Goal: Transaction & Acquisition: Purchase product/service

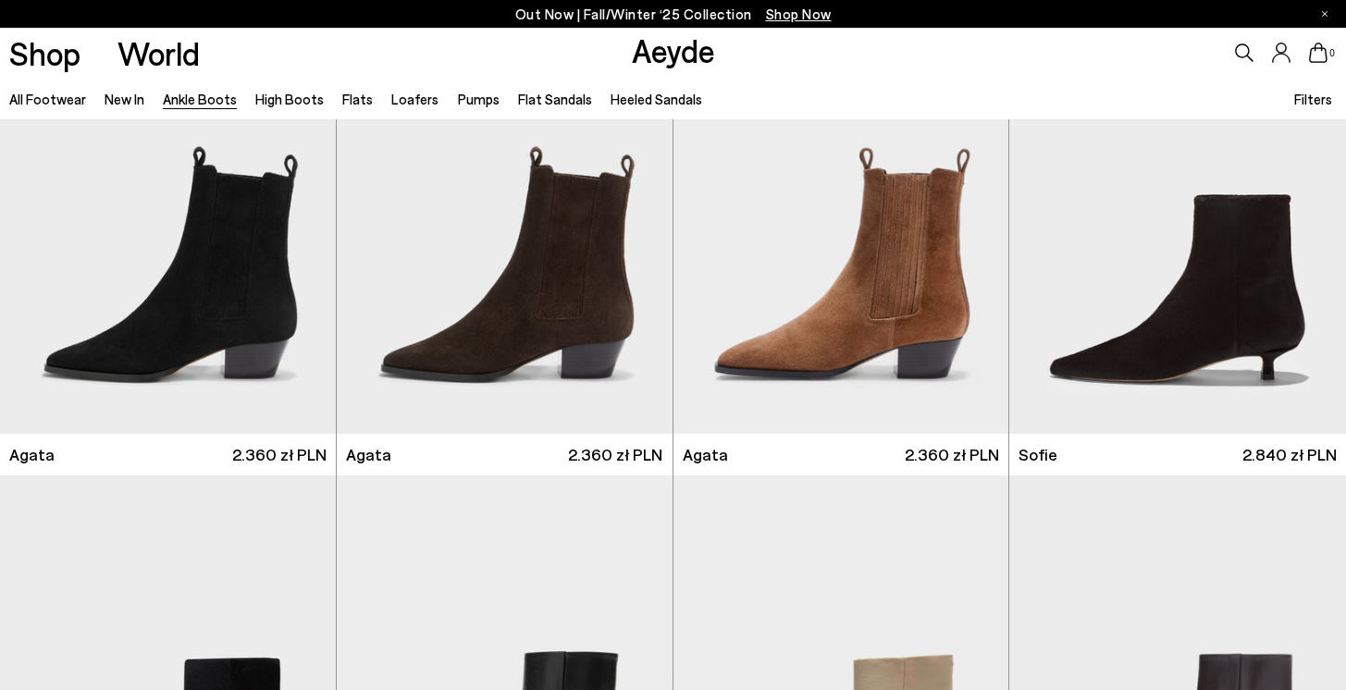
scroll to position [1037, 0]
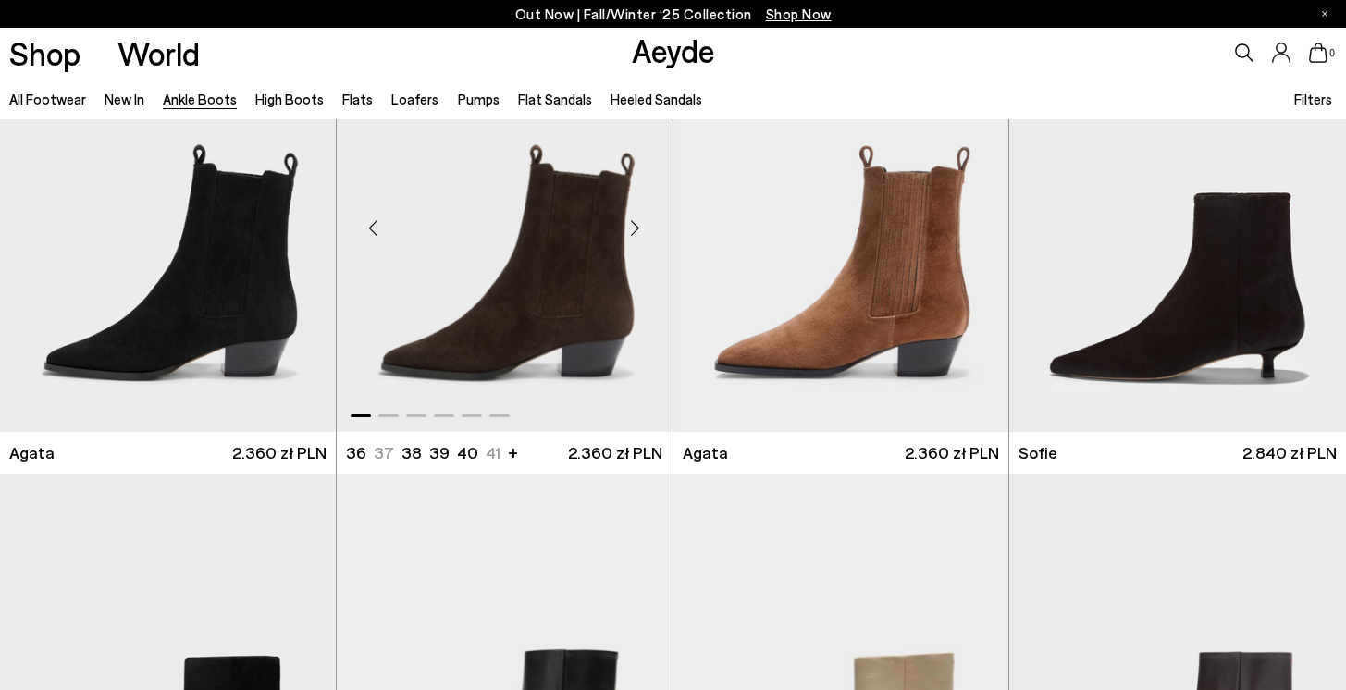
click at [612, 275] on img "1 / 6" at bounding box center [505, 220] width 336 height 422
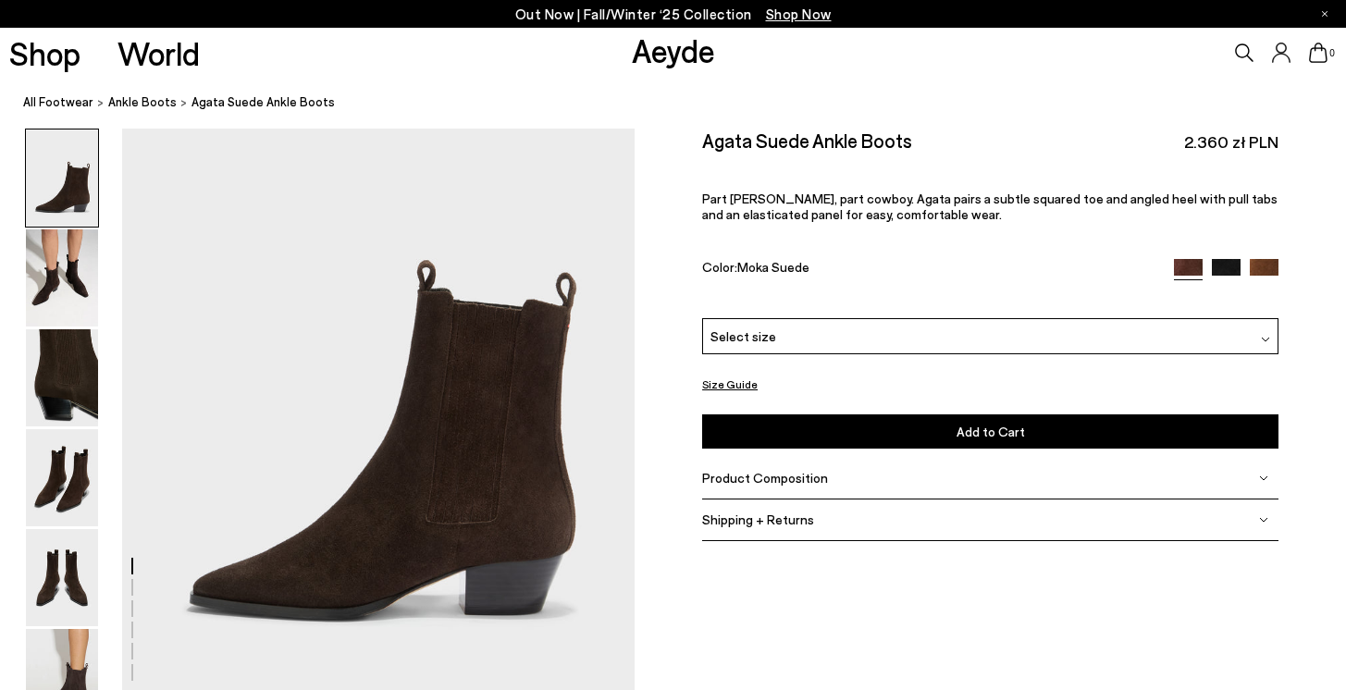
scroll to position [95, 0]
click at [79, 267] on img at bounding box center [62, 277] width 72 height 97
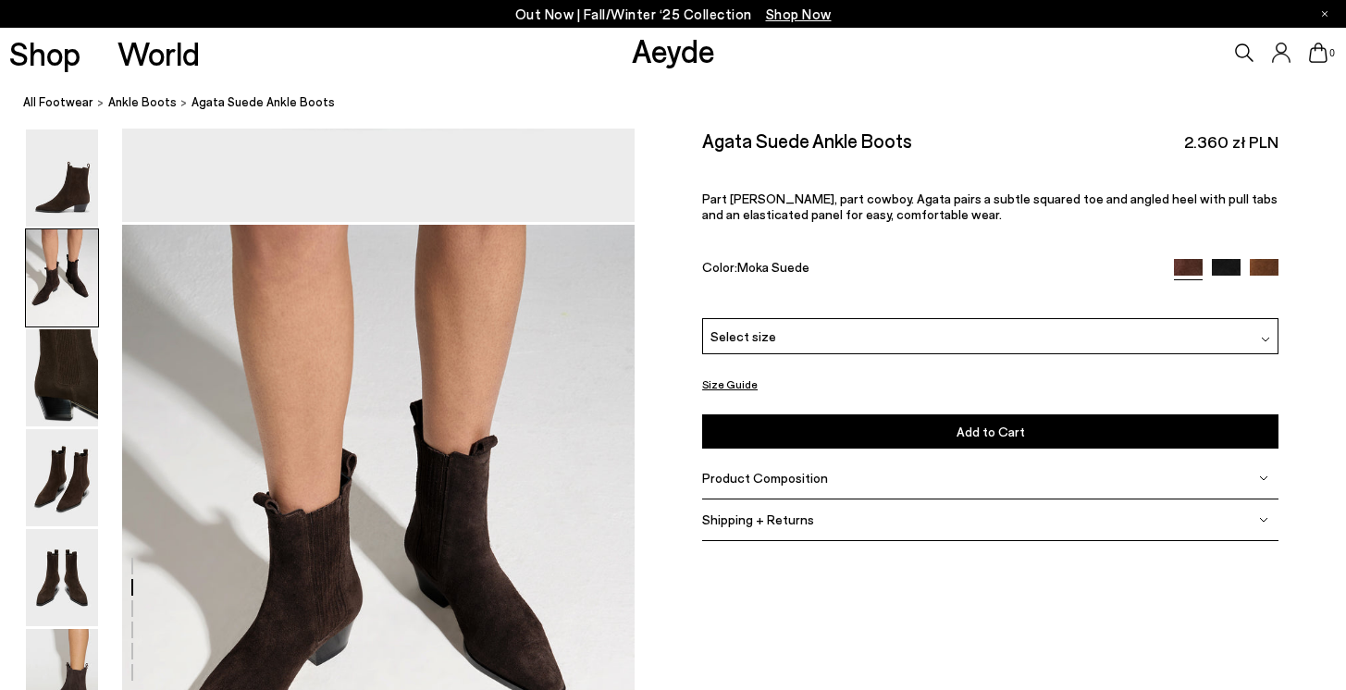
scroll to position [687, 0]
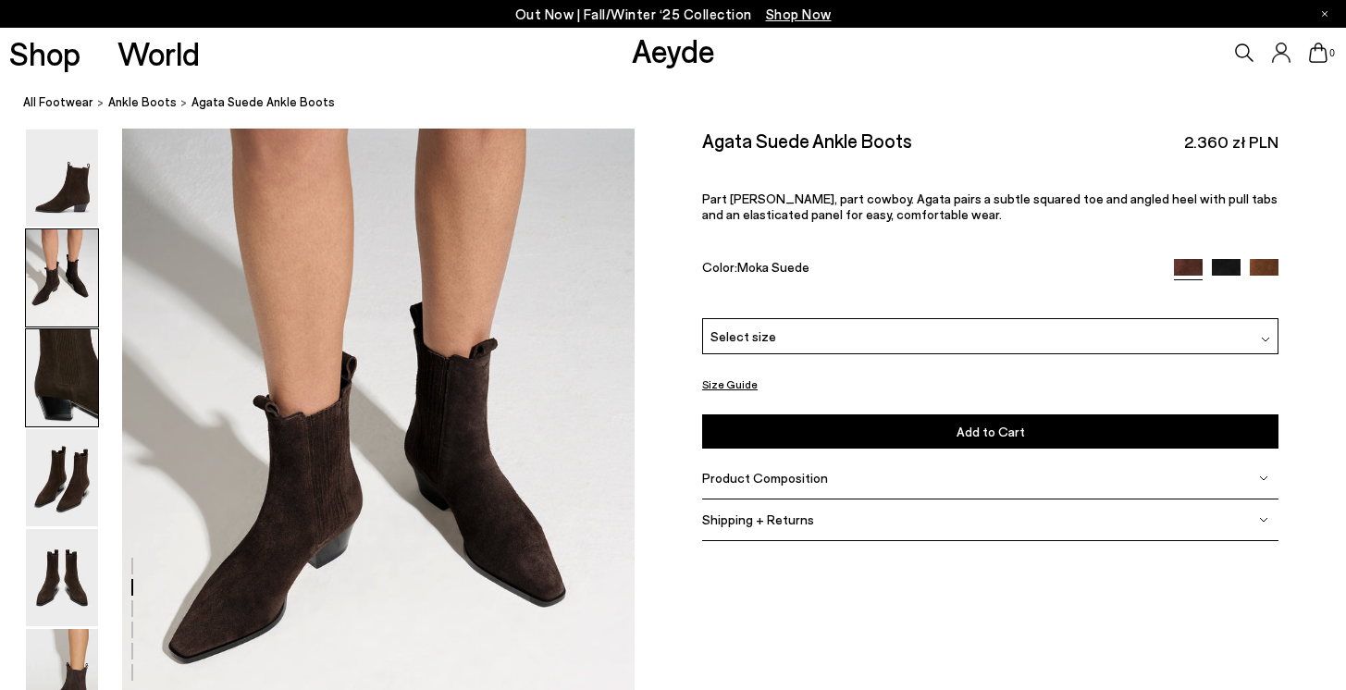
click at [51, 383] on img at bounding box center [62, 377] width 72 height 97
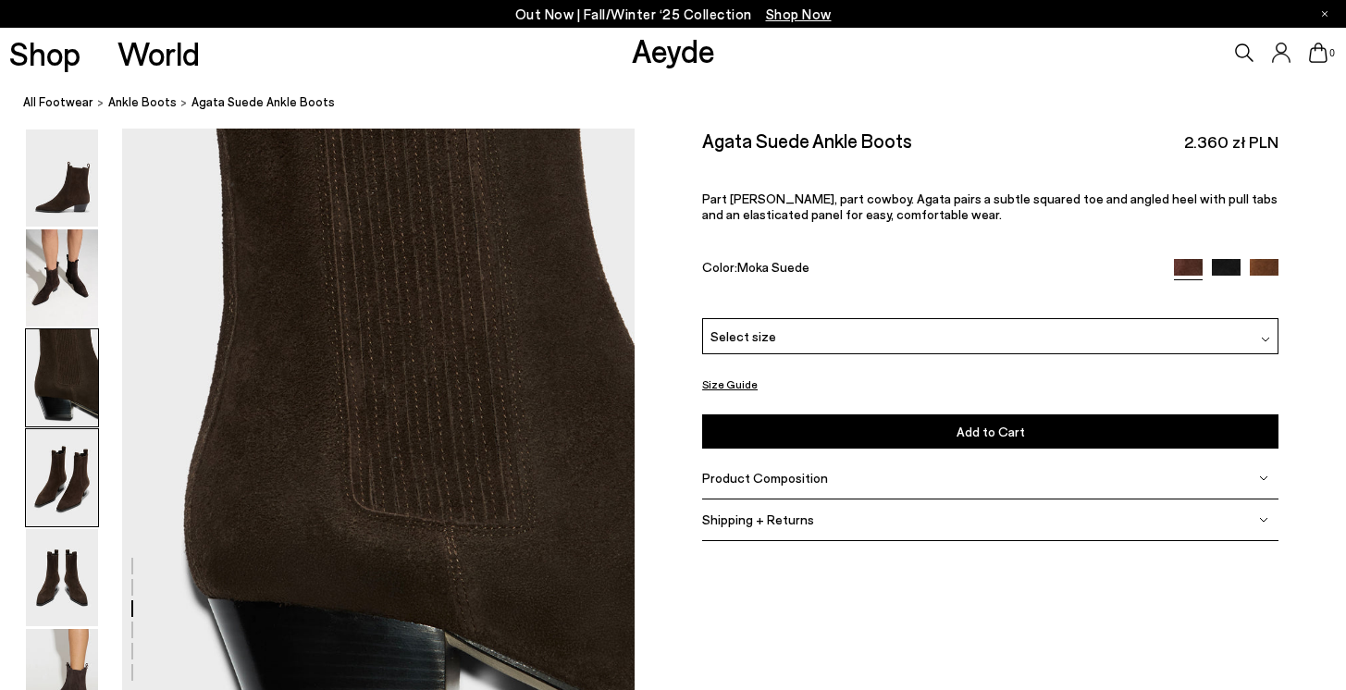
click at [74, 510] on img at bounding box center [62, 477] width 72 height 97
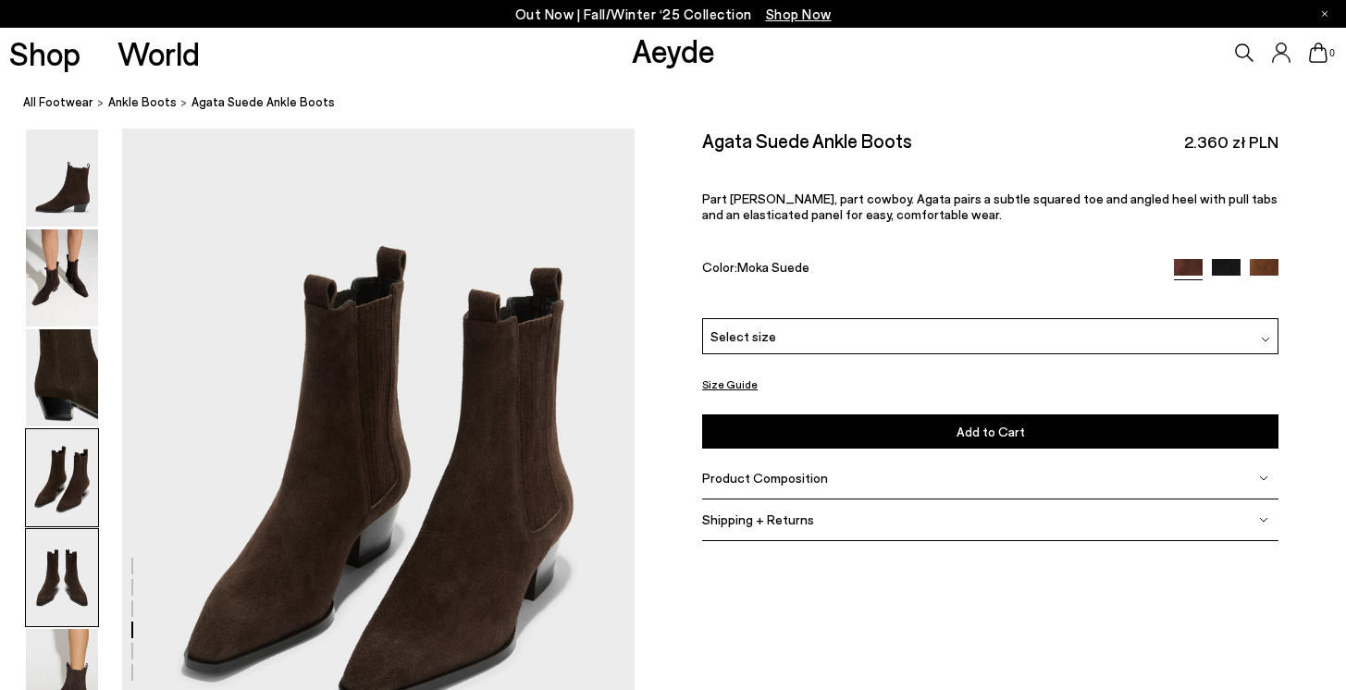
click at [74, 596] on img at bounding box center [62, 577] width 72 height 97
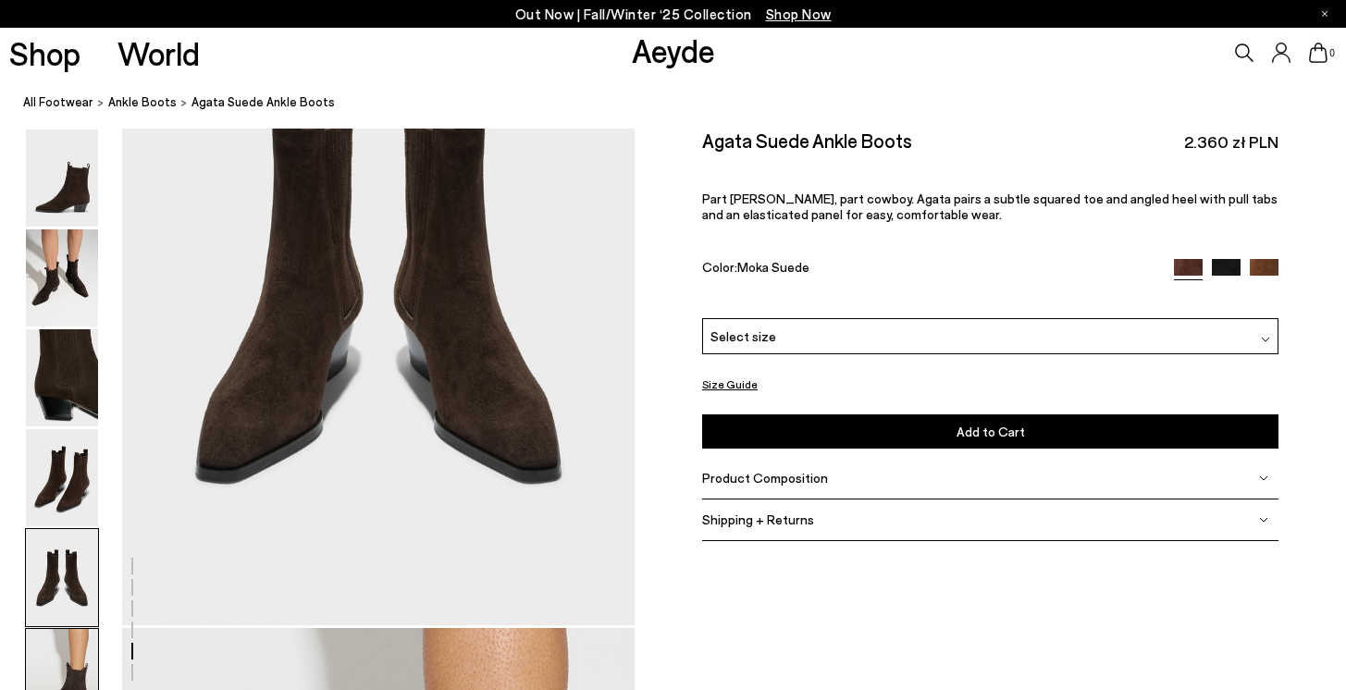
click at [71, 658] on img at bounding box center [62, 677] width 72 height 97
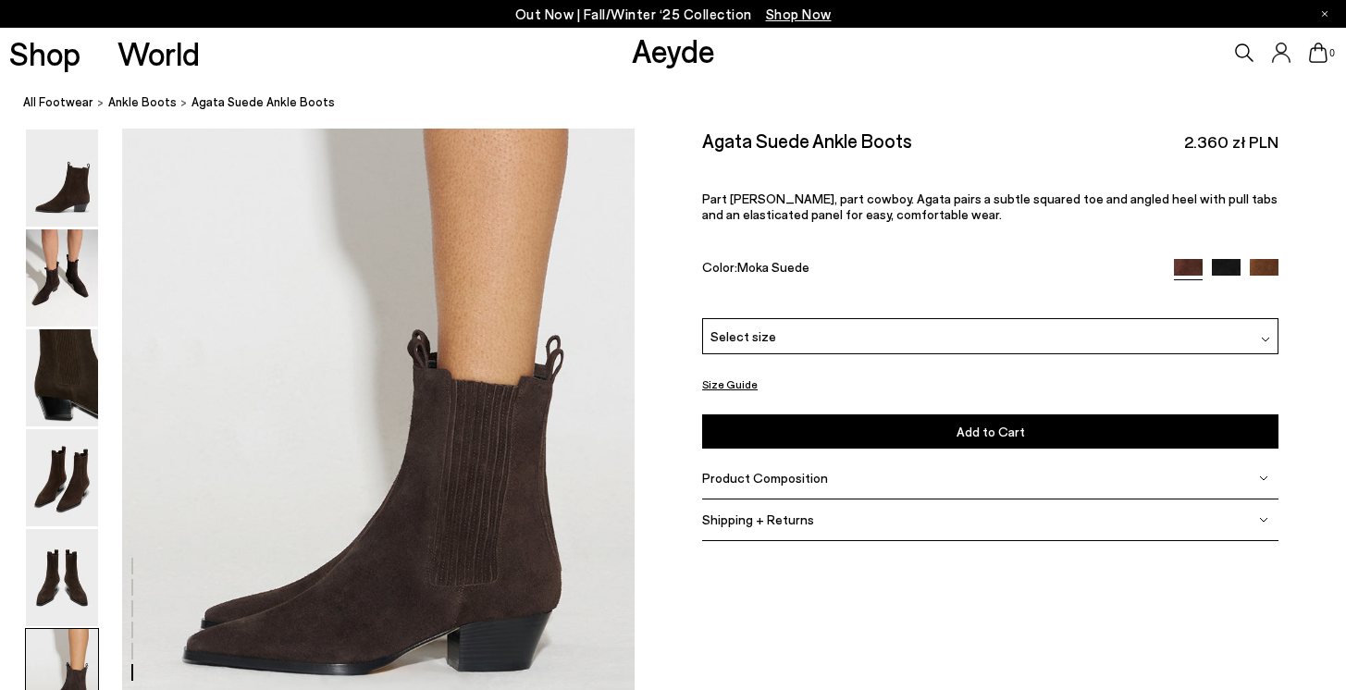
scroll to position [3559, 0]
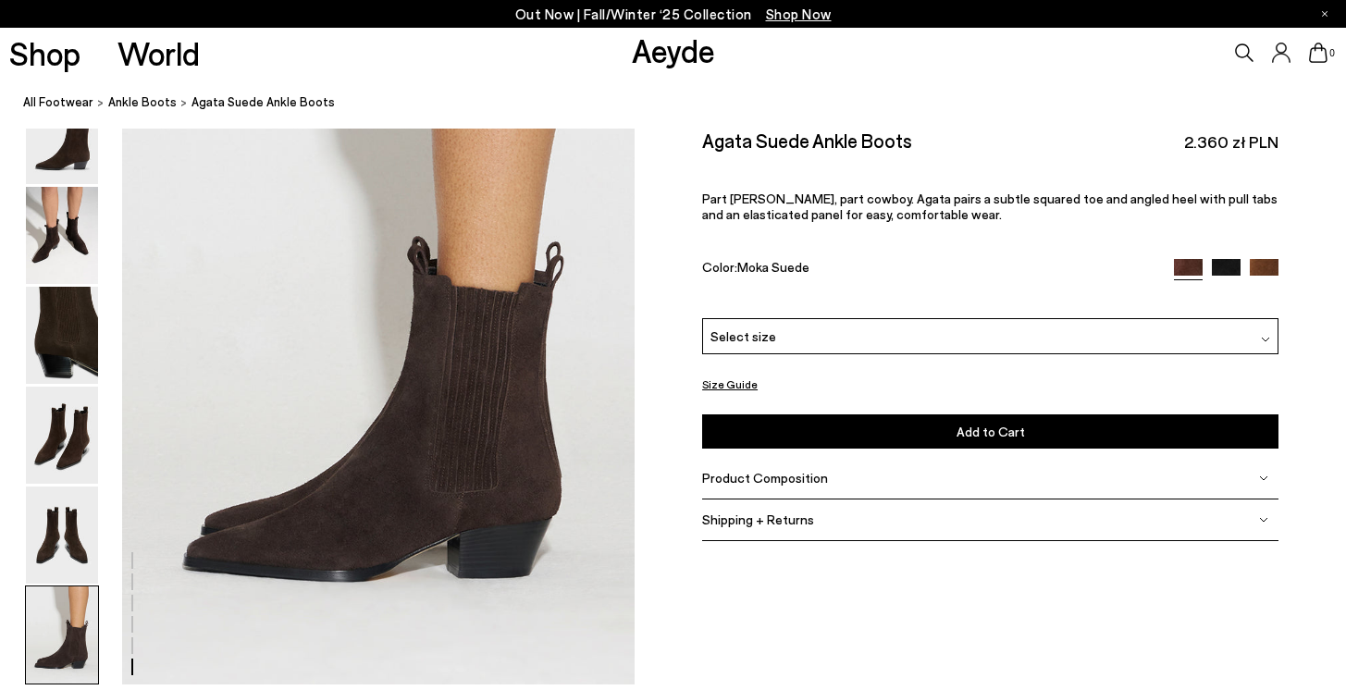
click at [783, 511] on div "Shipping + Returns" at bounding box center [990, 520] width 576 height 42
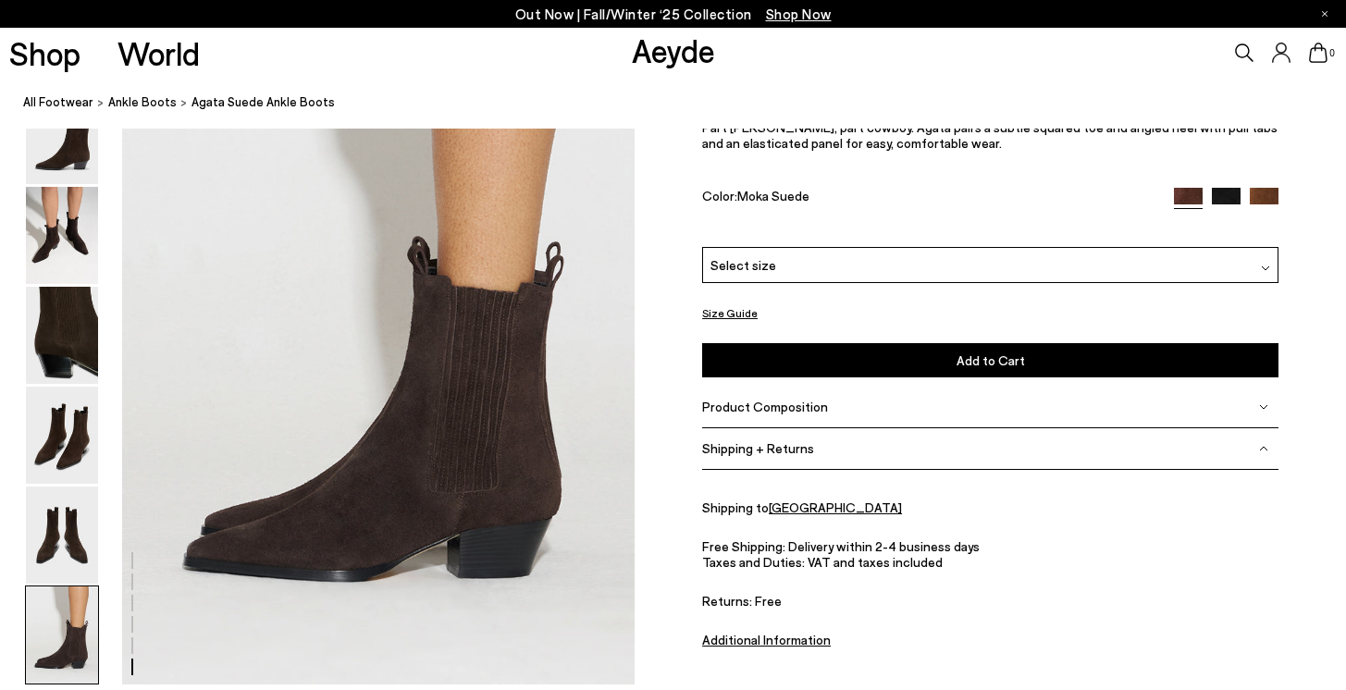
click at [804, 420] on div "Product Composition" at bounding box center [990, 407] width 576 height 42
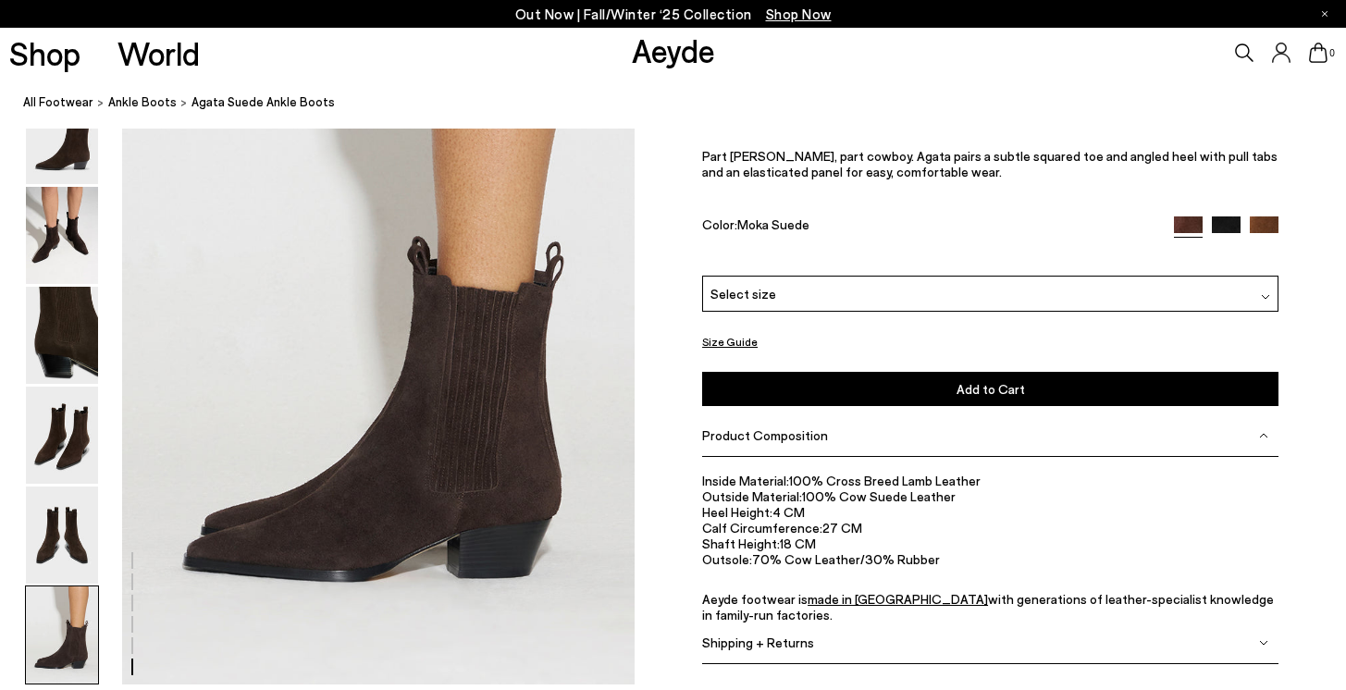
click at [813, 436] on span "Product Composition" at bounding box center [765, 435] width 126 height 16
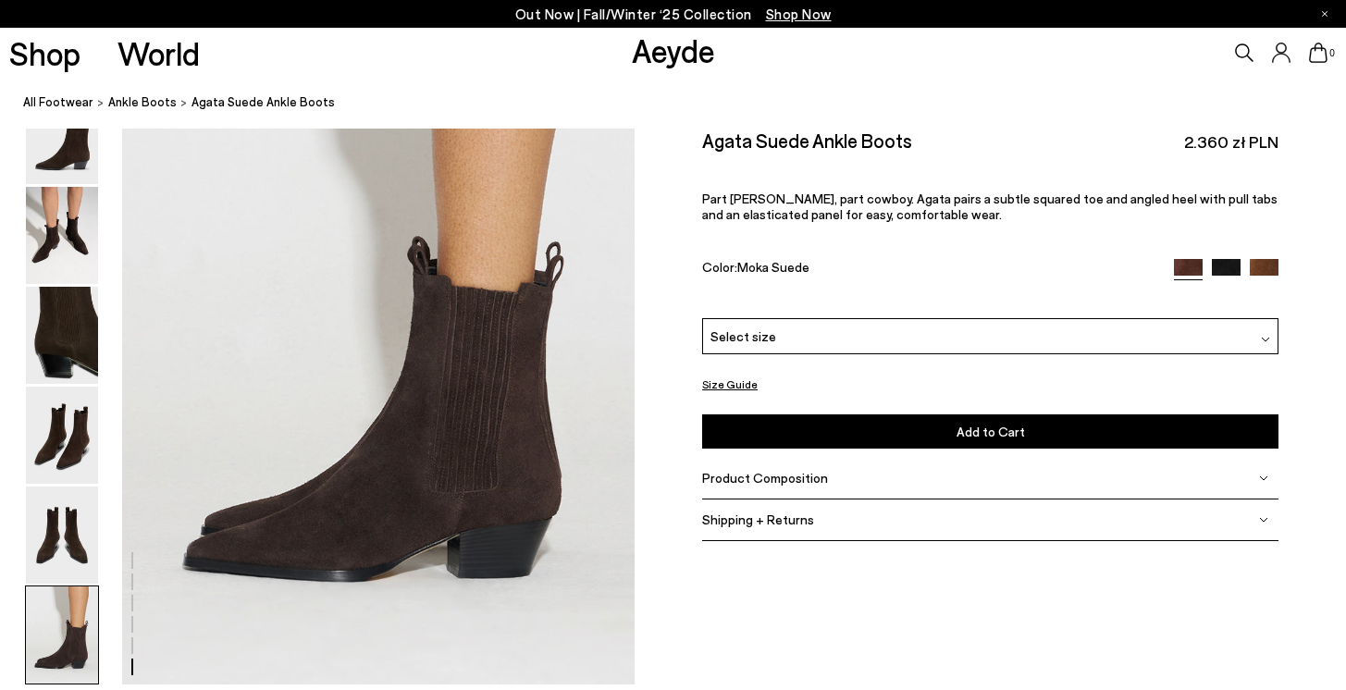
click at [736, 377] on button "Size Guide" at bounding box center [729, 384] width 55 height 23
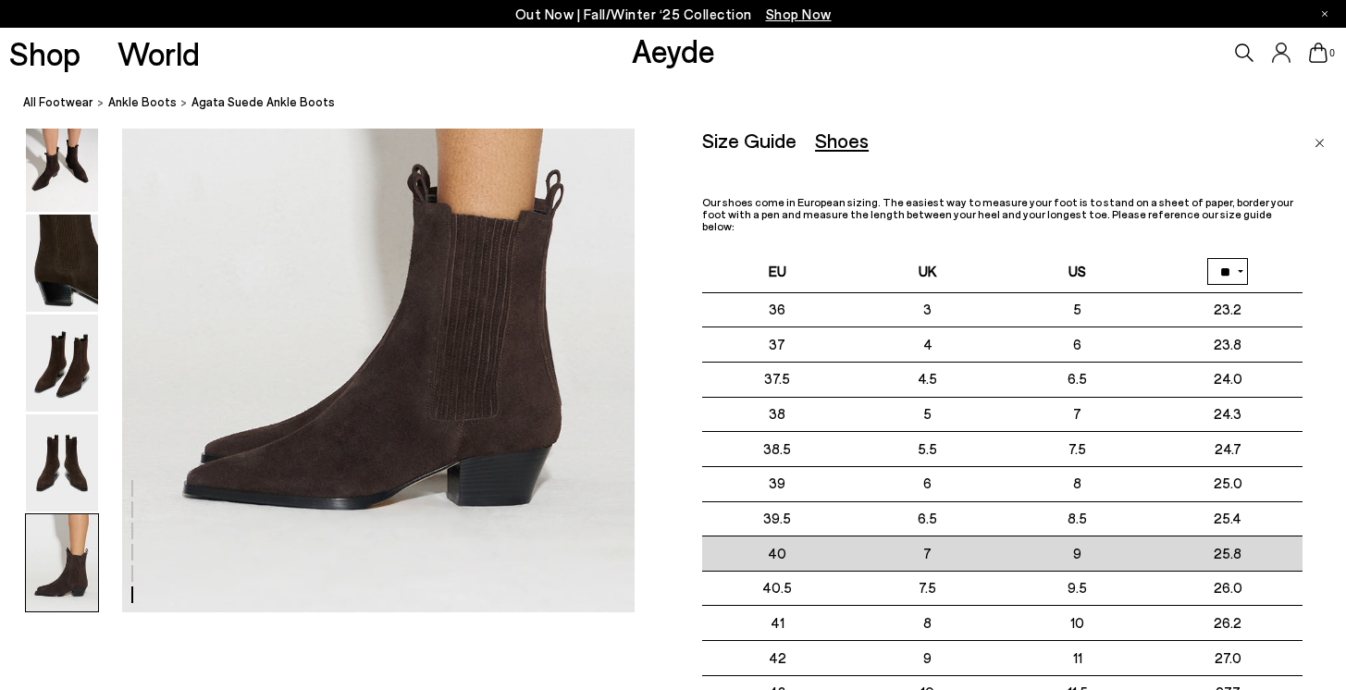
scroll to position [3644, 0]
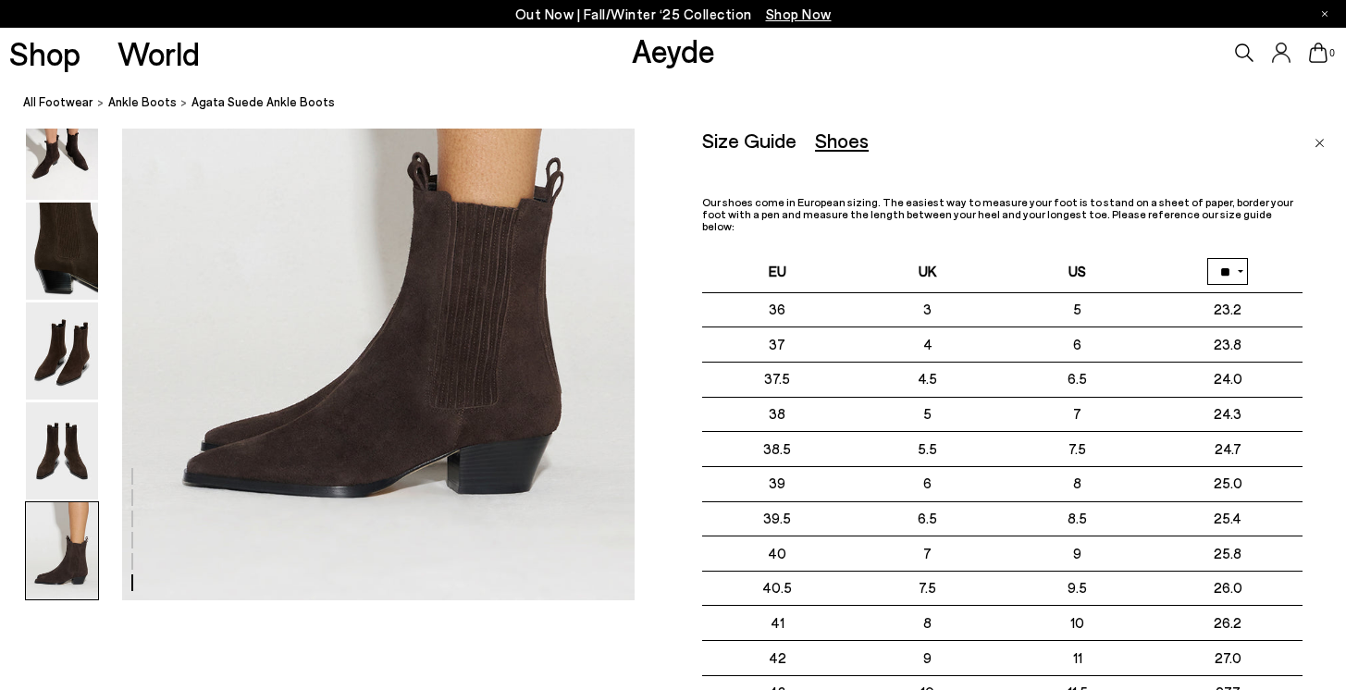
click at [1320, 139] on img "Close" at bounding box center [1319, 143] width 10 height 9
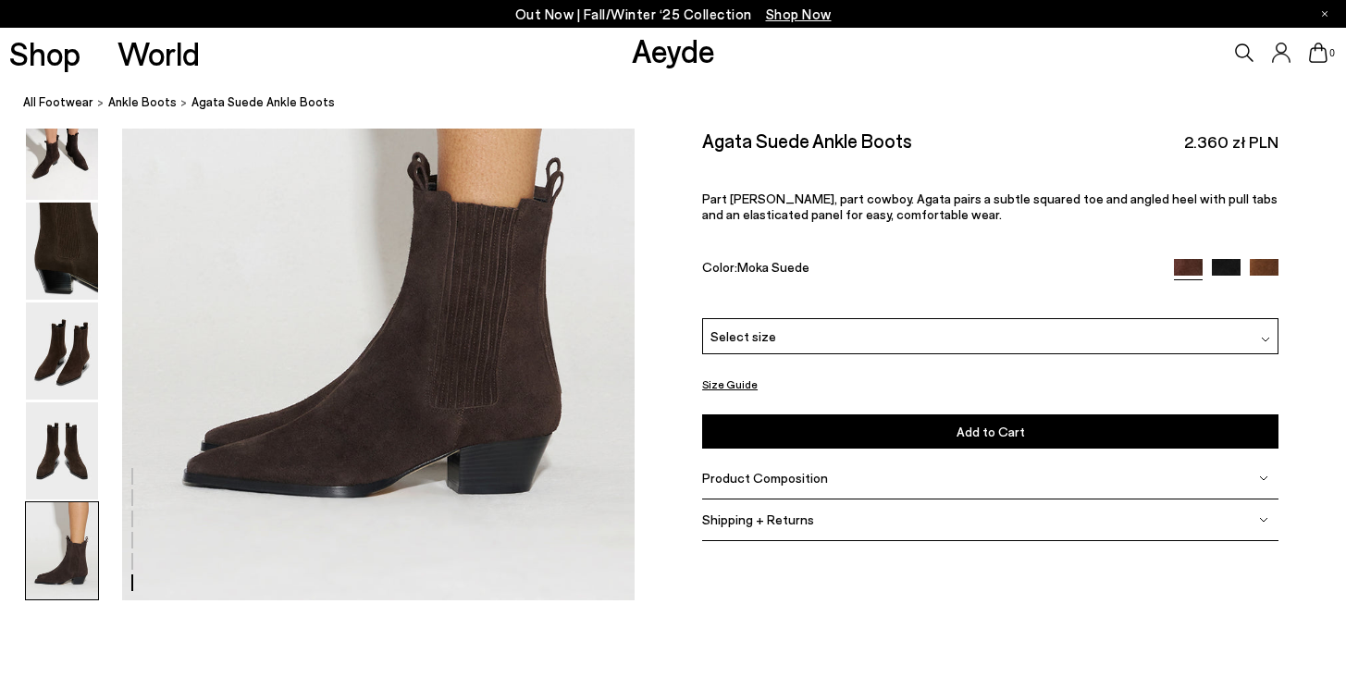
click at [1197, 345] on div "Select size" at bounding box center [990, 335] width 576 height 36
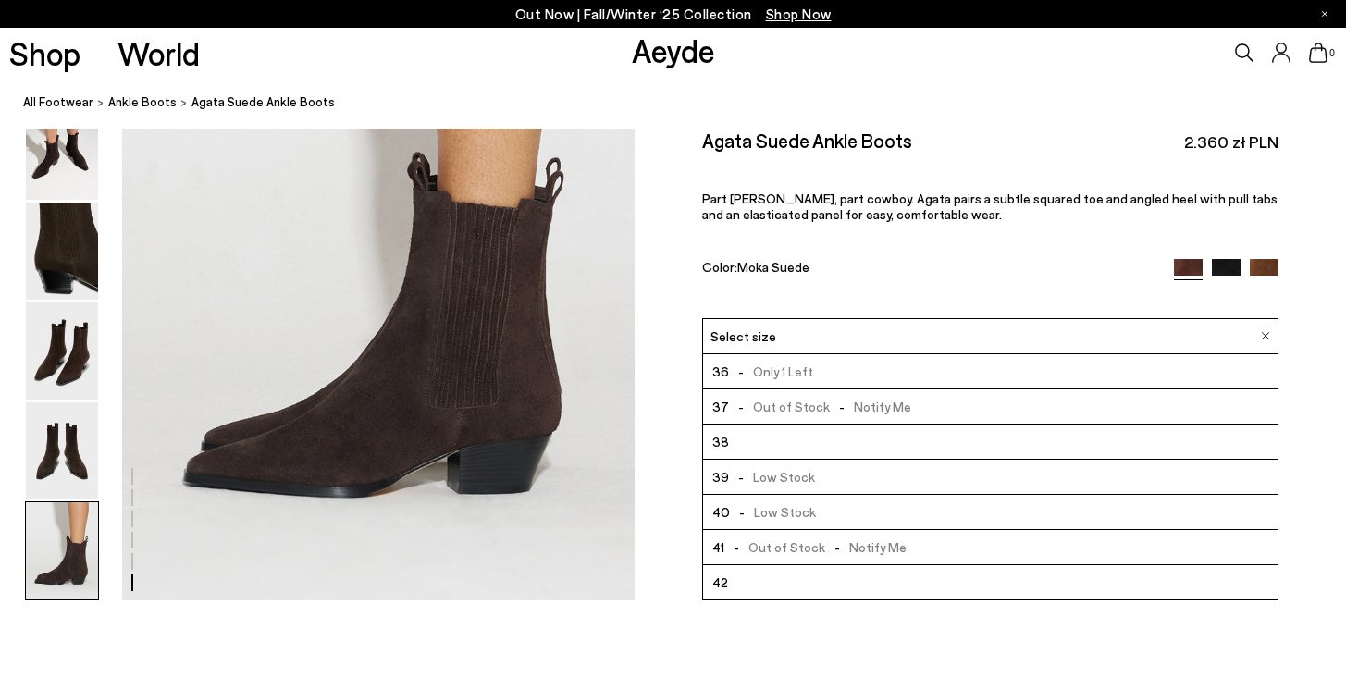
click at [1306, 370] on div "Size Guide Shoes Belt Our shoes come in European sizing. The easiest way to mea…" at bounding box center [989, 345] width 711 height 433
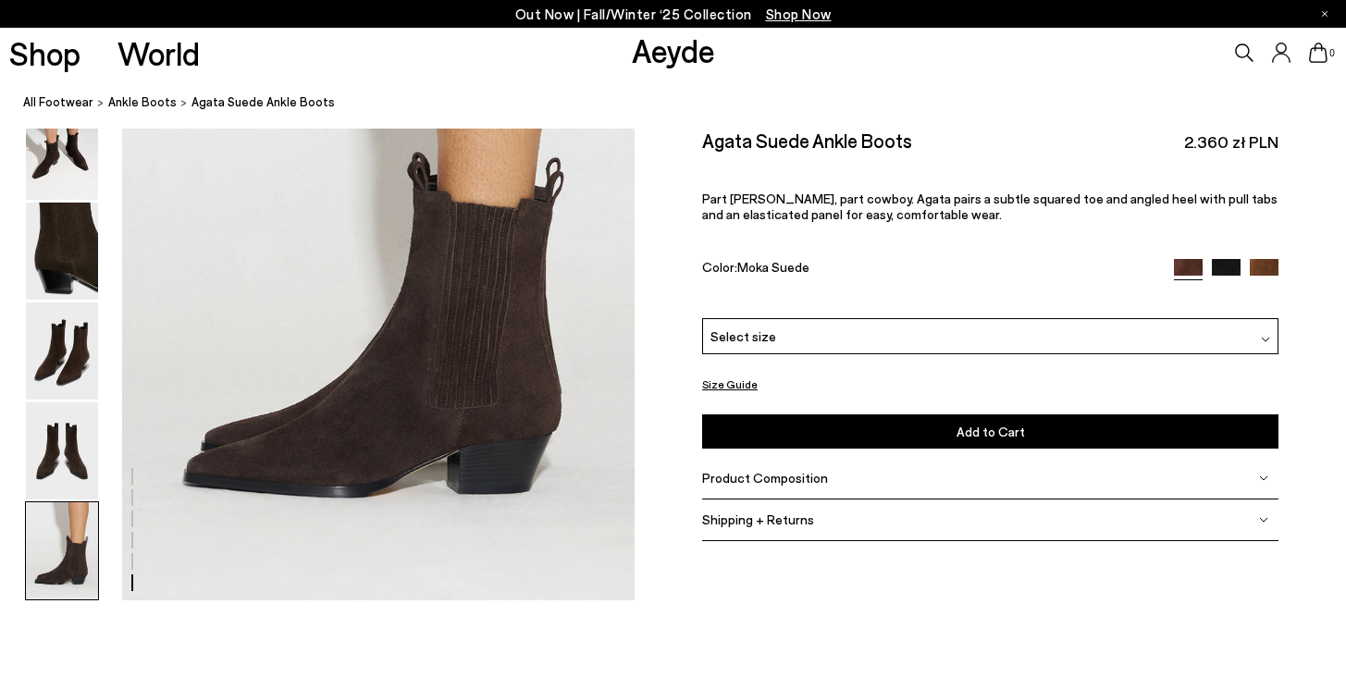
click at [1265, 264] on img at bounding box center [1263, 273] width 29 height 29
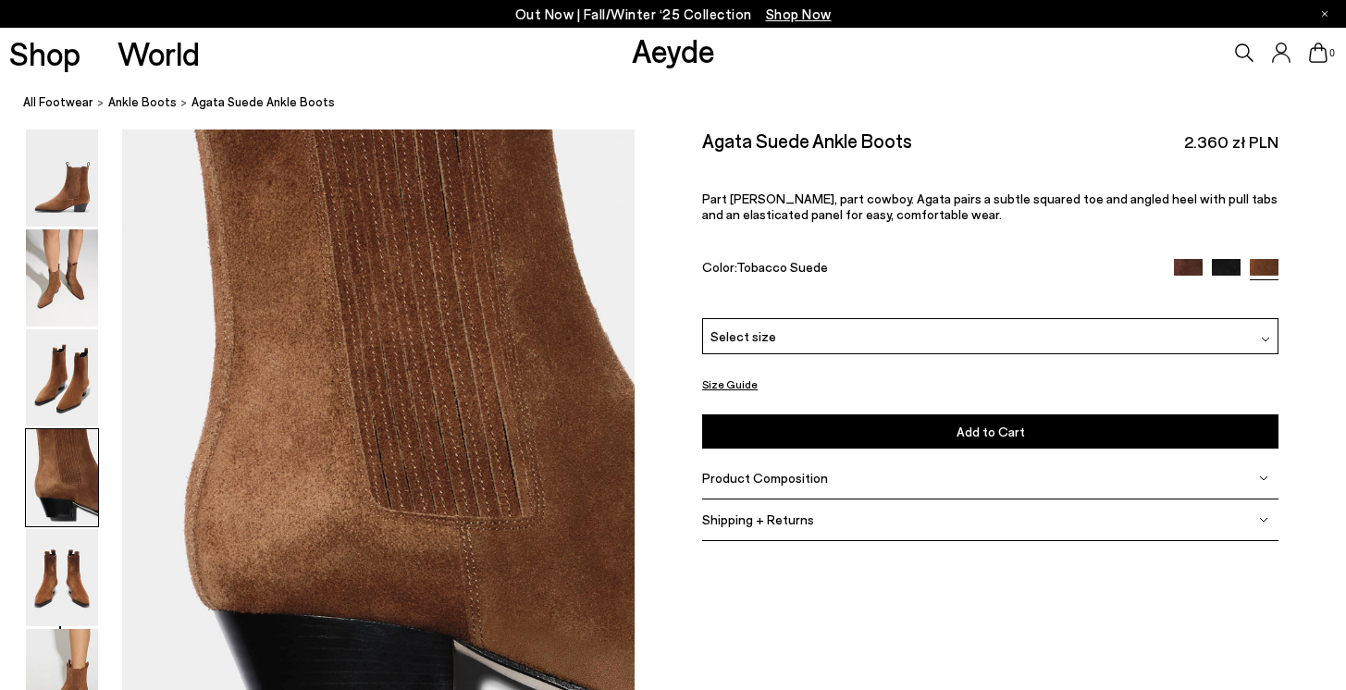
scroll to position [2066, 0]
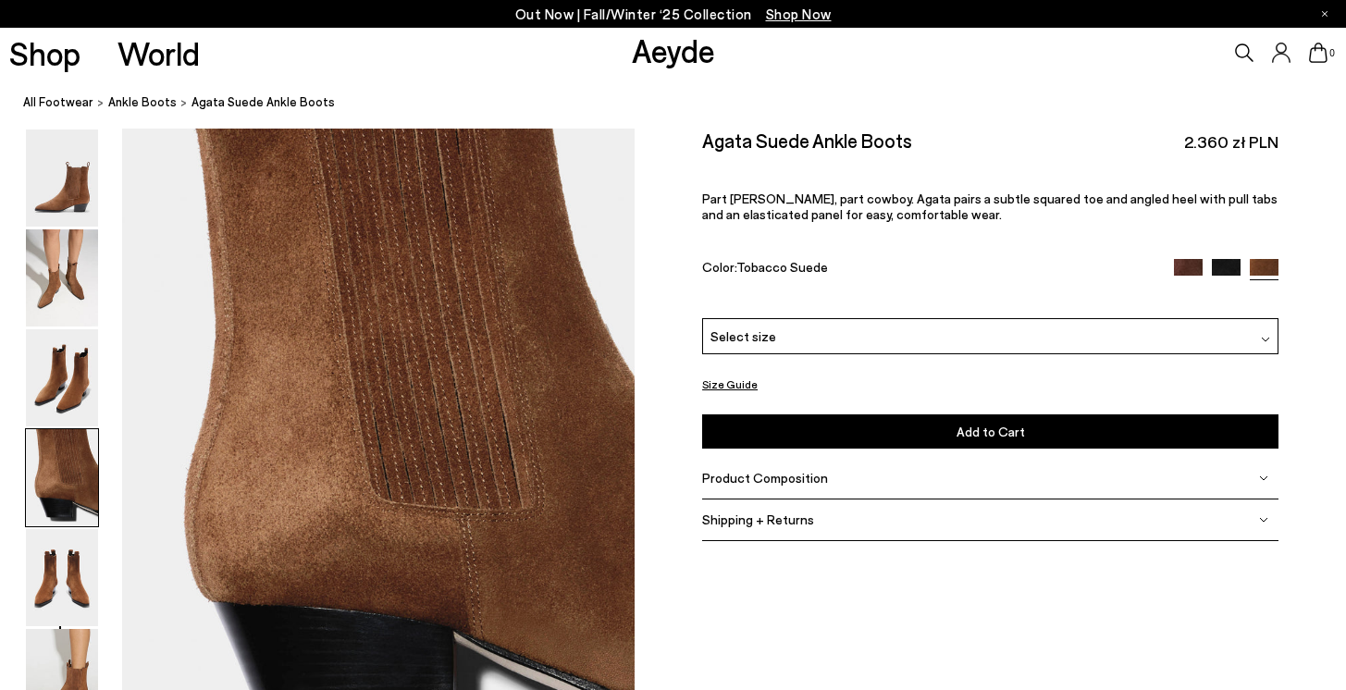
click at [1225, 275] on img at bounding box center [1225, 273] width 29 height 29
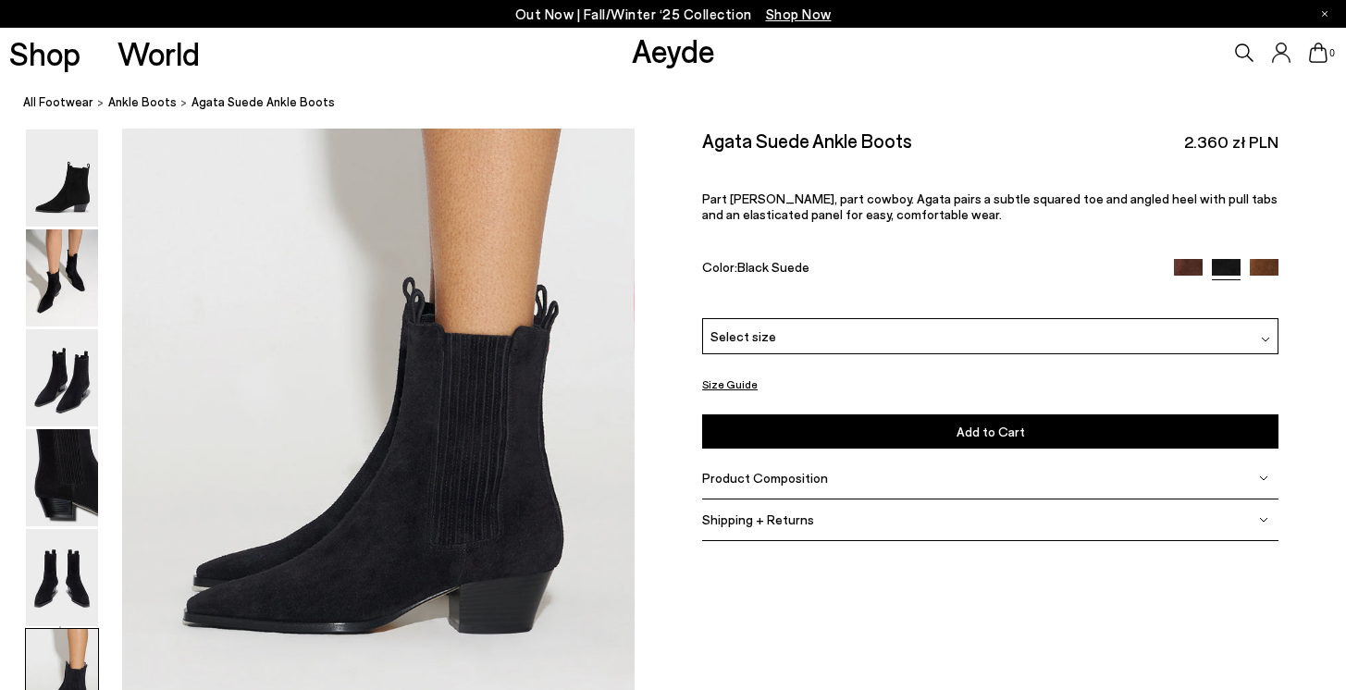
scroll to position [3509, 0]
click at [1194, 264] on img at bounding box center [1188, 273] width 29 height 29
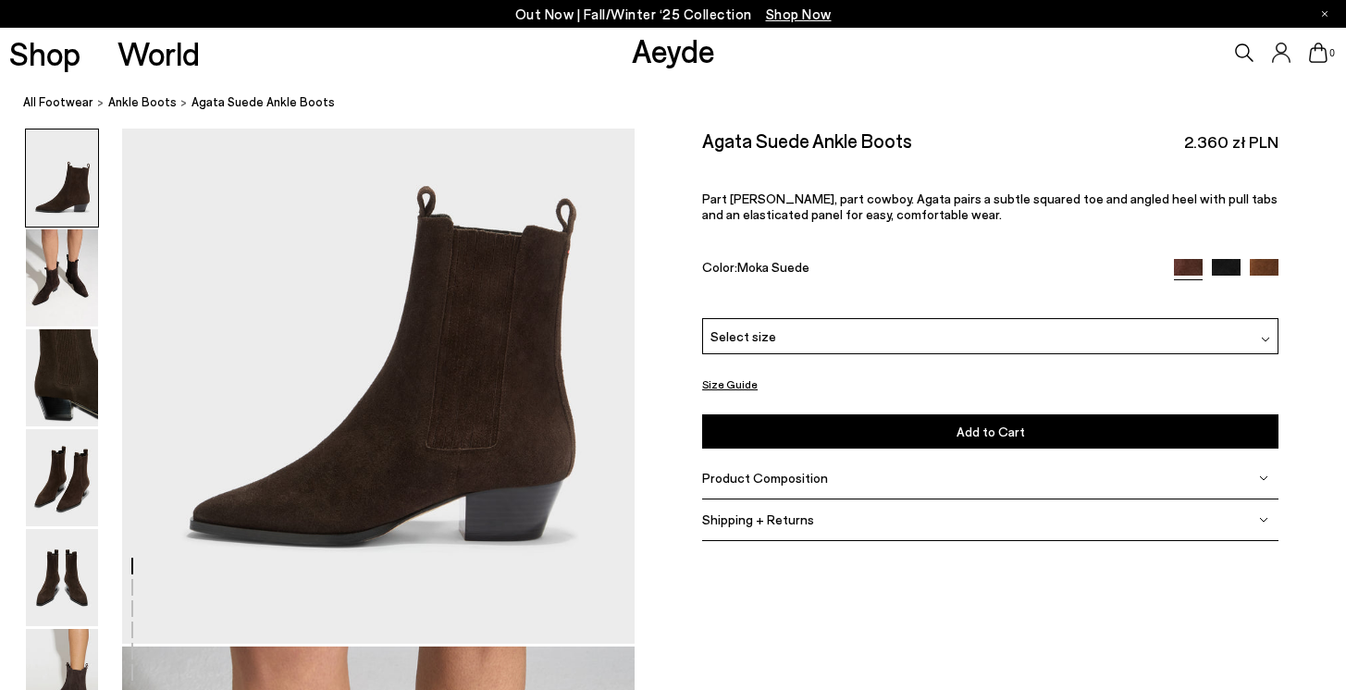
scroll to position [172, 0]
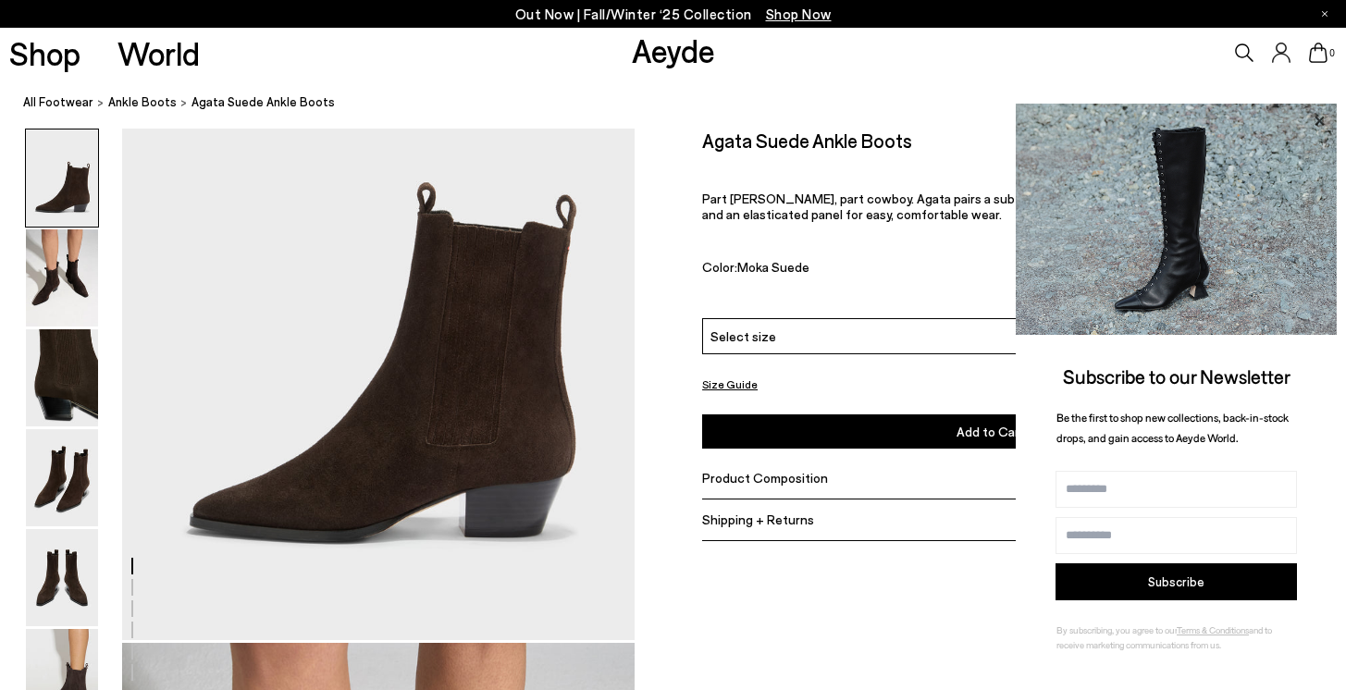
click at [1322, 121] on icon at bounding box center [1319, 121] width 24 height 24
